Goal: Information Seeking & Learning: Learn about a topic

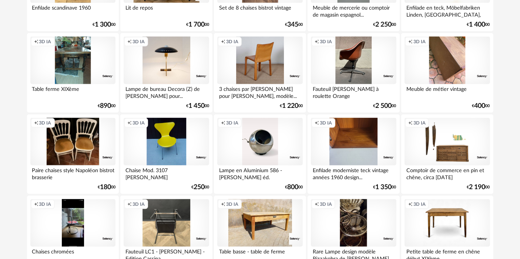
scroll to position [1524, 0]
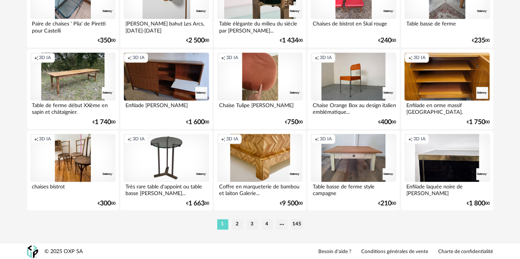
click at [302, 221] on li "145" at bounding box center [297, 224] width 12 height 10
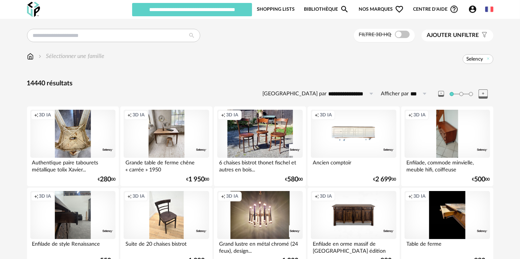
click at [301, 221] on div "Creation icon 3D IA" at bounding box center [259, 215] width 85 height 48
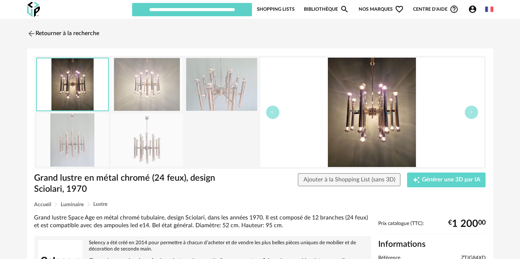
click at [170, 71] on img at bounding box center [147, 84] width 72 height 53
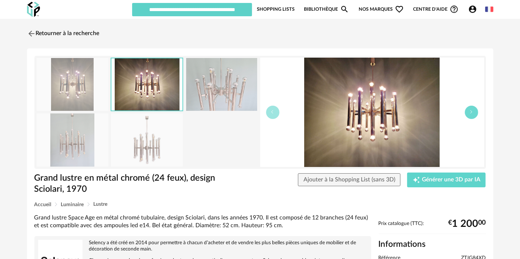
click at [476, 113] on button "button" at bounding box center [471, 112] width 13 height 13
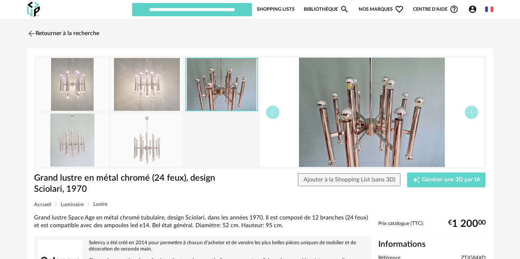
click at [100, 76] on img at bounding box center [73, 84] width 72 height 53
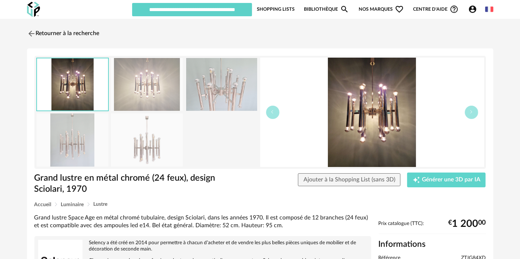
click at [169, 69] on img at bounding box center [147, 84] width 72 height 53
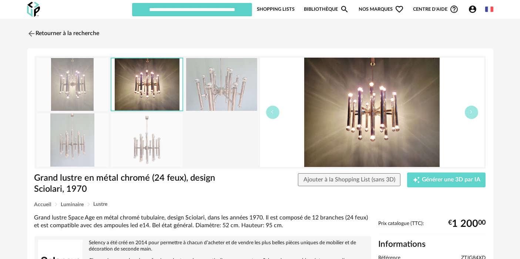
click at [224, 65] on img at bounding box center [222, 84] width 72 height 53
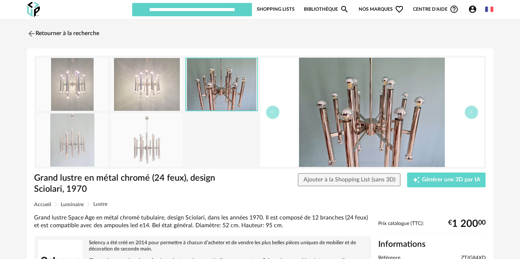
click at [151, 141] on img at bounding box center [147, 140] width 72 height 53
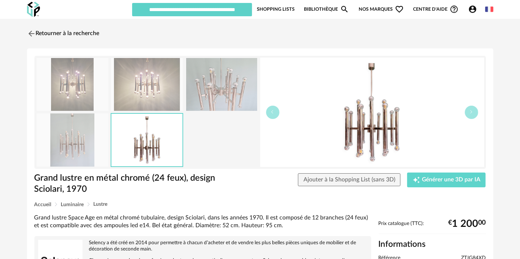
click at [81, 139] on img at bounding box center [73, 140] width 72 height 53
